Goal: Task Accomplishment & Management: Complete application form

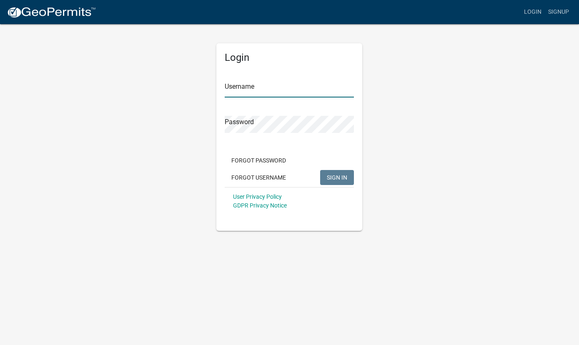
click at [251, 88] on input "Username" at bounding box center [289, 88] width 129 height 17
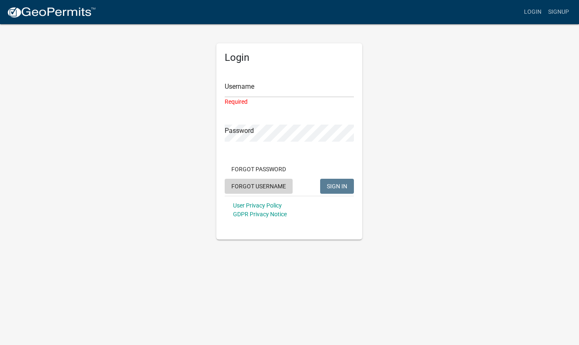
click at [261, 173] on div "Forgot Password Forgot Username SIGN IN" at bounding box center [289, 179] width 129 height 34
click at [257, 190] on button "Forgot Username" at bounding box center [259, 186] width 68 height 15
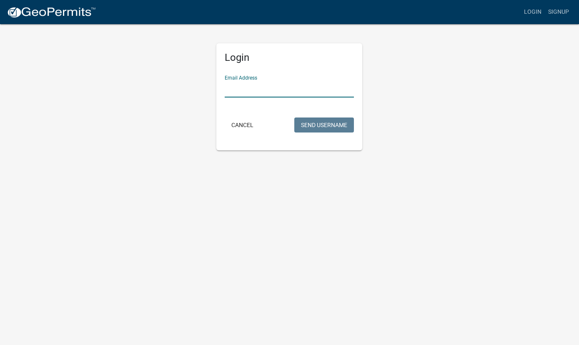
click at [254, 86] on input "Email Address" at bounding box center [289, 88] width 129 height 17
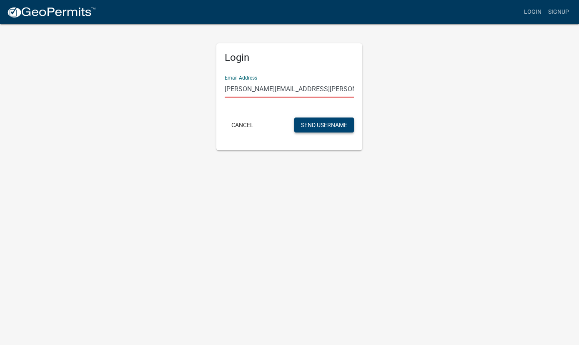
type input "shane.geiselhart@storycon.com"
click at [305, 123] on button "Send Username" at bounding box center [324, 125] width 60 height 15
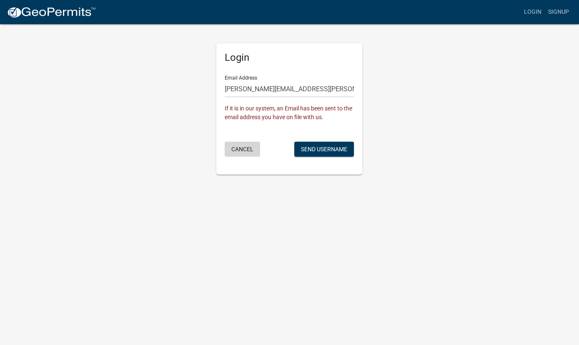
click at [238, 147] on button "Cancel" at bounding box center [242, 149] width 35 height 15
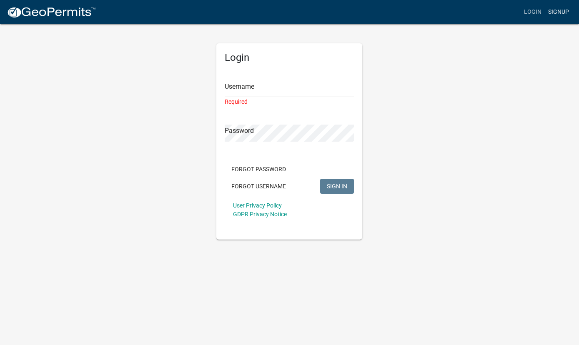
click at [555, 13] on link "Signup" at bounding box center [559, 12] width 28 height 16
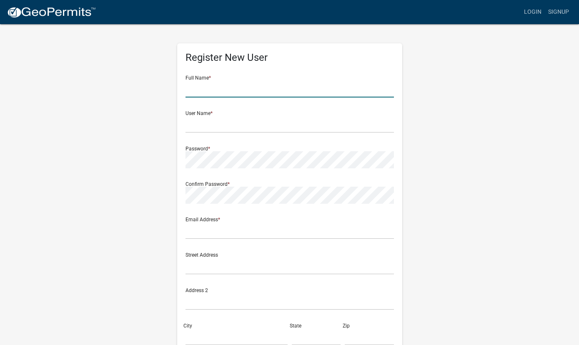
click at [252, 91] on input "text" at bounding box center [289, 88] width 208 height 17
type input "shane geiselhart"
type input "shane.geiselhart@storycon.com"
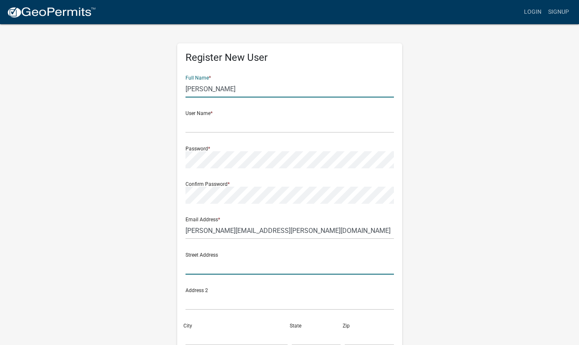
type input "2810 Wakefield Circle"
type input "Ames"
type input "IA"
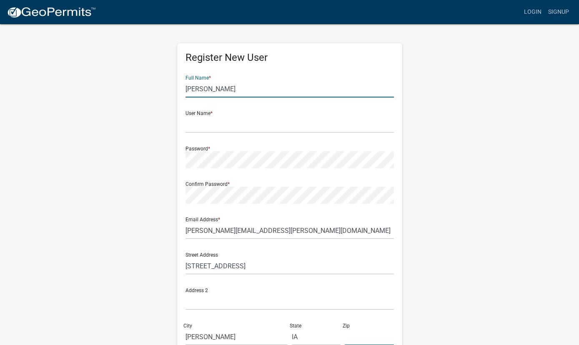
type input "50010"
type input "5159885318"
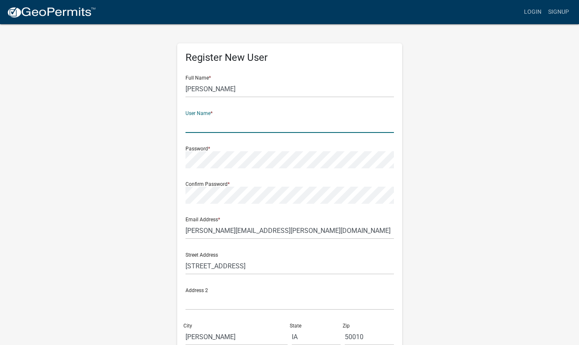
click at [229, 127] on input "text" at bounding box center [289, 124] width 208 height 17
type input "shange"
click at [129, 163] on div "Register New User Full Name * shane geiselhart User Name * shange Password * Co…" at bounding box center [289, 246] width 475 height 446
click at [26, 198] on wm-register-view "more_horiz Login Signup Register New User Full Name * shane geiselhart User Nam…" at bounding box center [289, 234] width 579 height 469
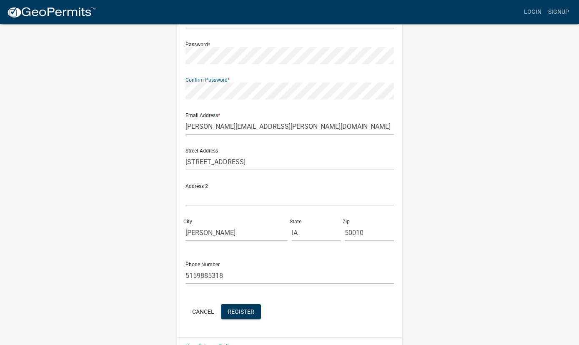
scroll to position [124, 0]
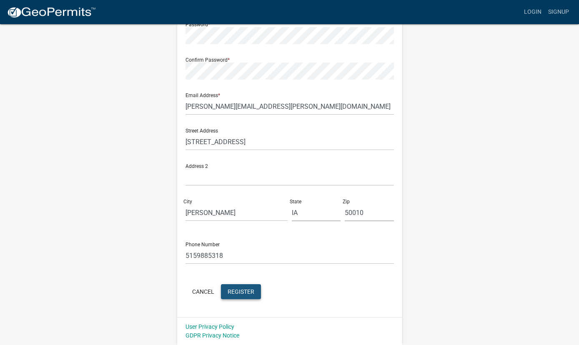
click at [248, 285] on button "Register" at bounding box center [241, 291] width 40 height 15
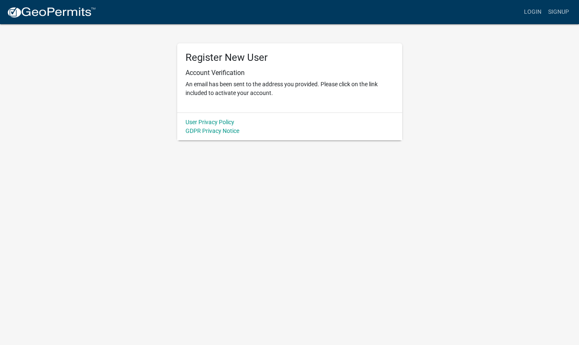
click at [330, 61] on h5 "Register New User" at bounding box center [289, 58] width 208 height 12
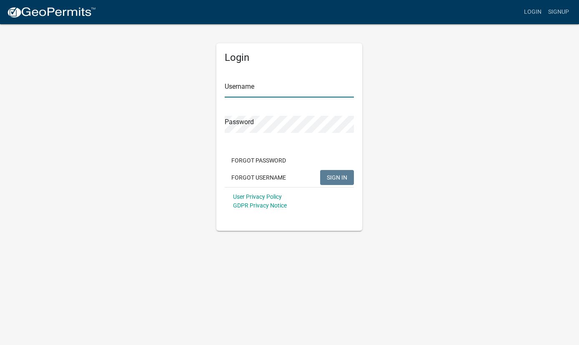
click at [253, 93] on input "Username" at bounding box center [289, 88] width 129 height 17
type input "shange"
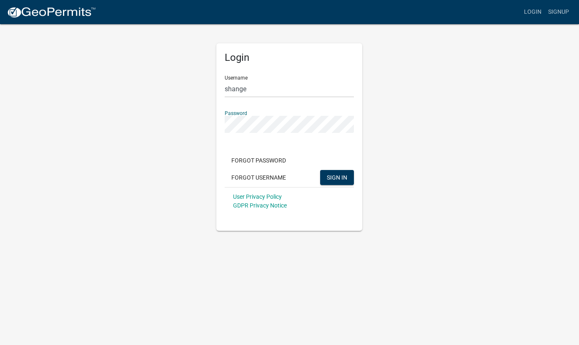
click at [320, 170] on button "SIGN IN" at bounding box center [337, 177] width 34 height 15
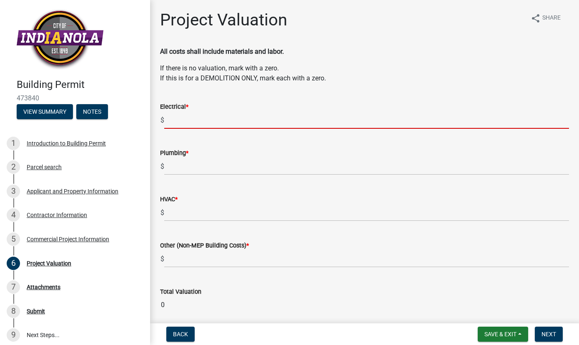
click at [223, 120] on input "text" at bounding box center [366, 120] width 405 height 17
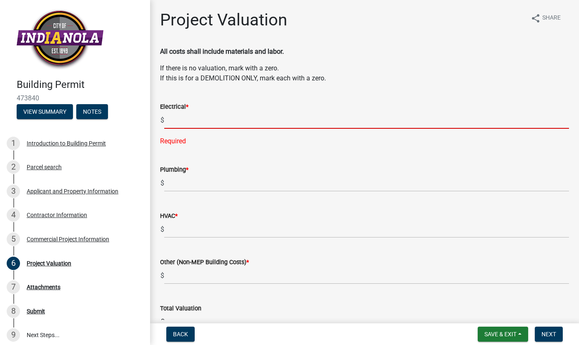
click at [226, 120] on input "text" at bounding box center [366, 120] width 405 height 17
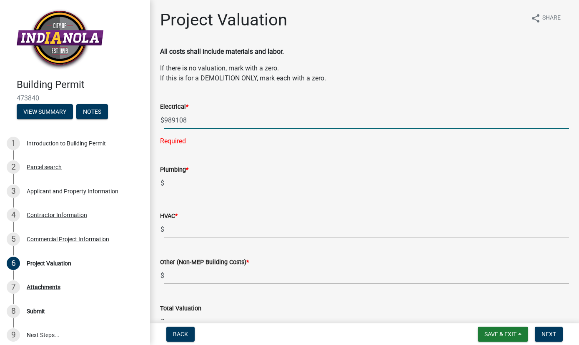
type input "989108"
click at [191, 181] on input "text" at bounding box center [366, 183] width 405 height 17
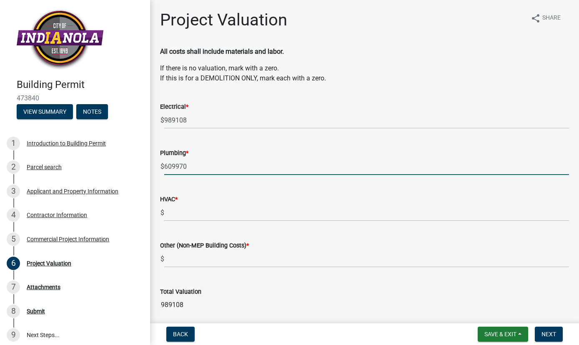
type input "609970"
click at [172, 217] on input "text" at bounding box center [366, 212] width 405 height 17
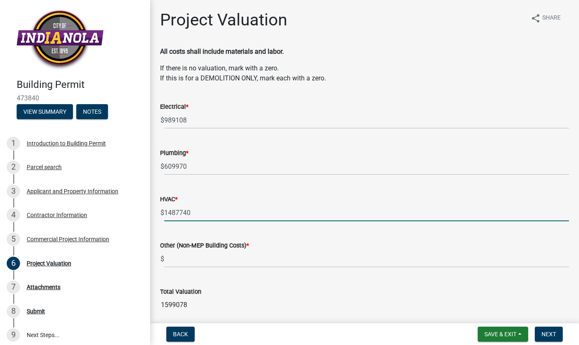
type input "1487740"
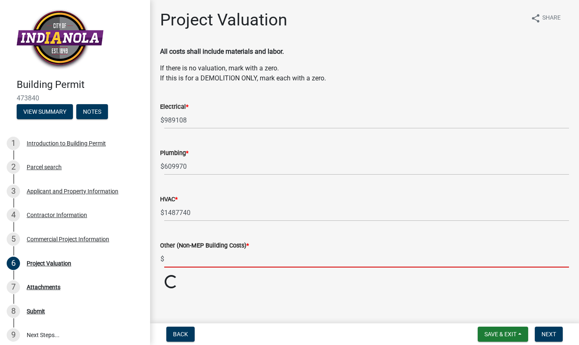
click at [190, 265] on input "text" at bounding box center [366, 258] width 405 height 17
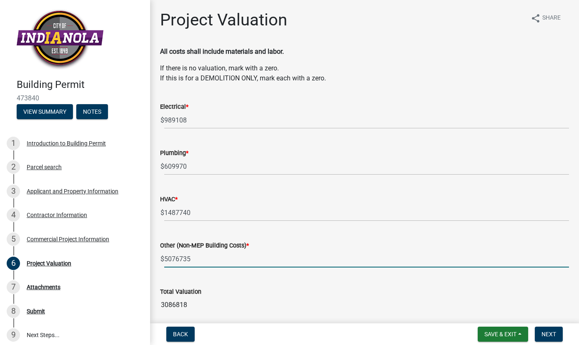
click at [239, 261] on input "5076735" at bounding box center [366, 258] width 405 height 17
type input "5076735"
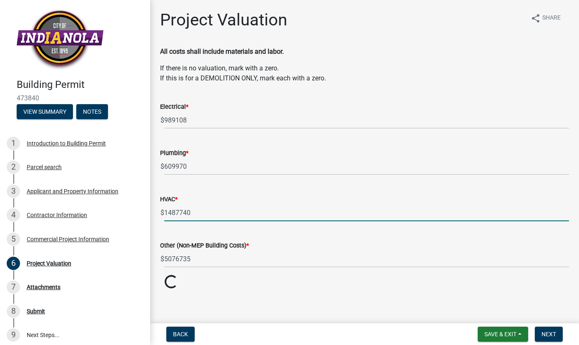
click at [229, 213] on input "1487740" at bounding box center [366, 212] width 405 height 17
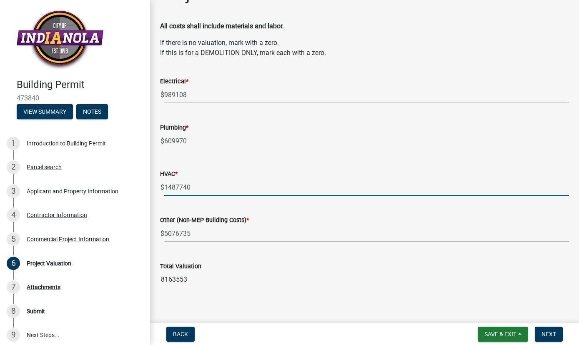
scroll to position [33, 0]
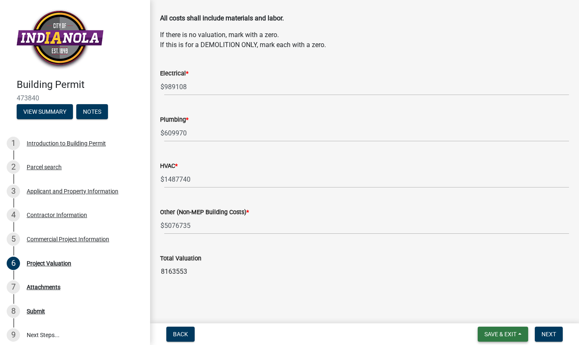
click at [503, 334] on span "Save & Exit" at bounding box center [500, 334] width 32 height 7
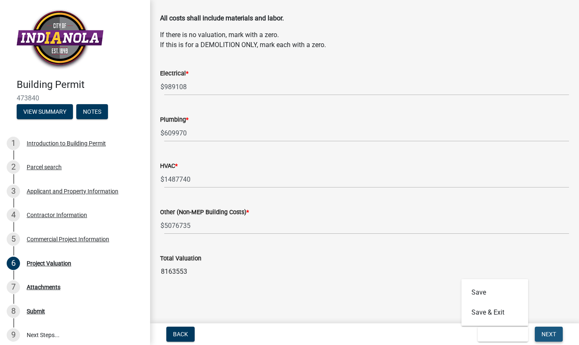
click at [547, 331] on span "Next" at bounding box center [548, 334] width 15 height 7
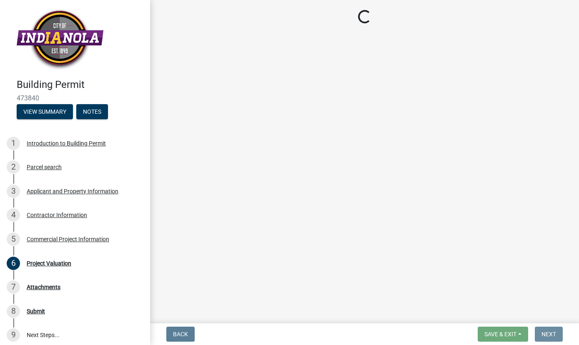
scroll to position [0, 0]
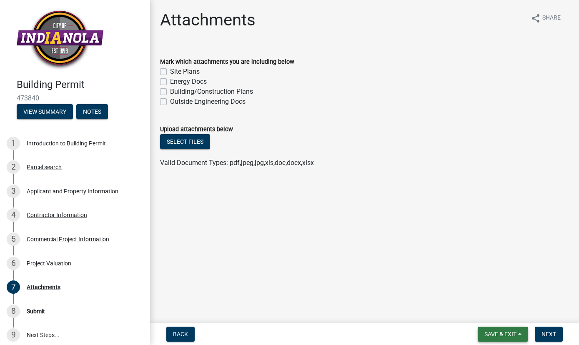
click at [491, 335] on span "Save & Exit" at bounding box center [500, 334] width 32 height 7
click at [481, 310] on button "Save & Exit" at bounding box center [494, 313] width 67 height 20
